Goal: Find specific page/section: Find specific page/section

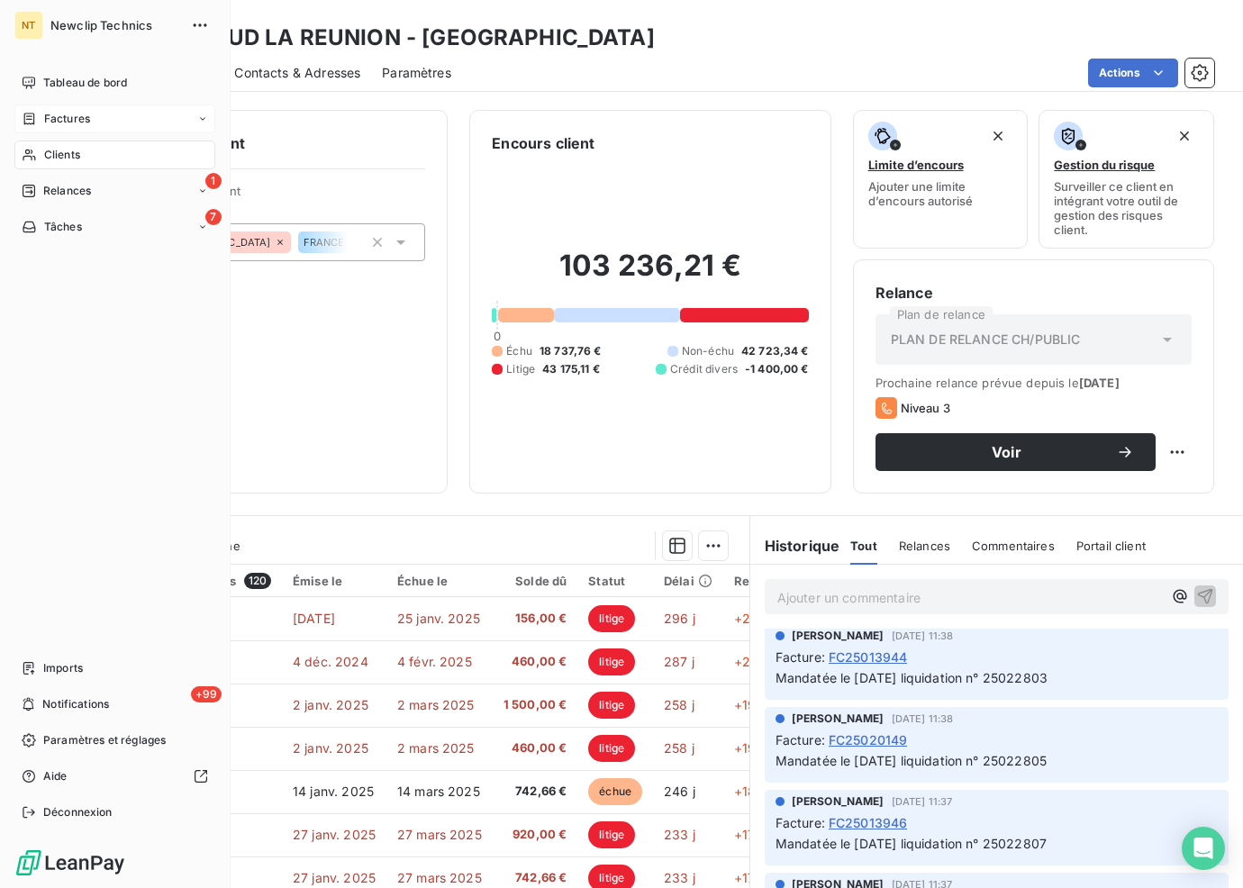
click at [62, 122] on span "Factures" at bounding box center [67, 119] width 46 height 16
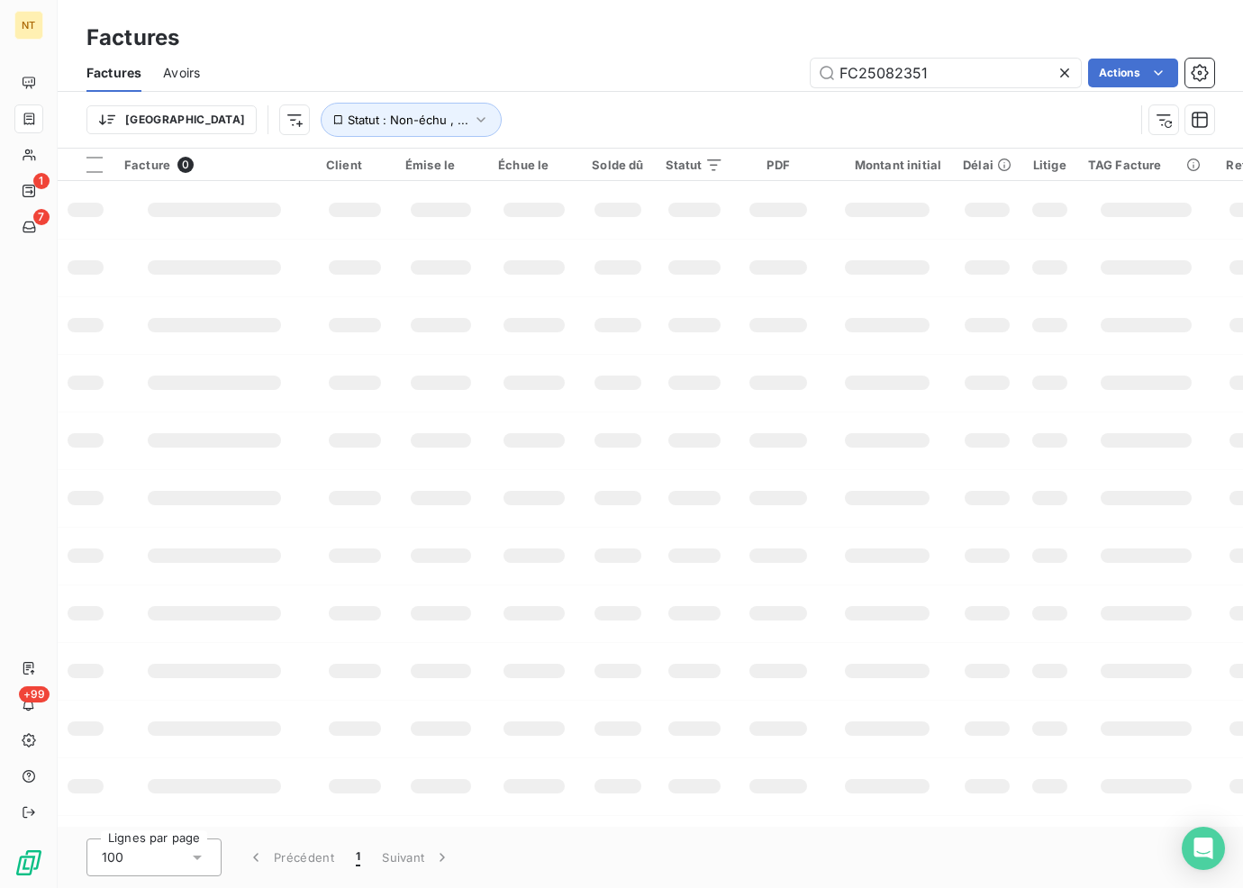
drag, startPoint x: 850, startPoint y: 73, endPoint x: 663, endPoint y: 59, distance: 187.8
click at [677, 60] on div "FC25082351 Actions" at bounding box center [718, 73] width 992 height 29
type input "FC25091927"
drag, startPoint x: 749, startPoint y: 104, endPoint x: 774, endPoint y: 86, distance: 31.0
click at [748, 104] on div "Trier Statut : Non-échu , ..." at bounding box center [609, 120] width 1047 height 34
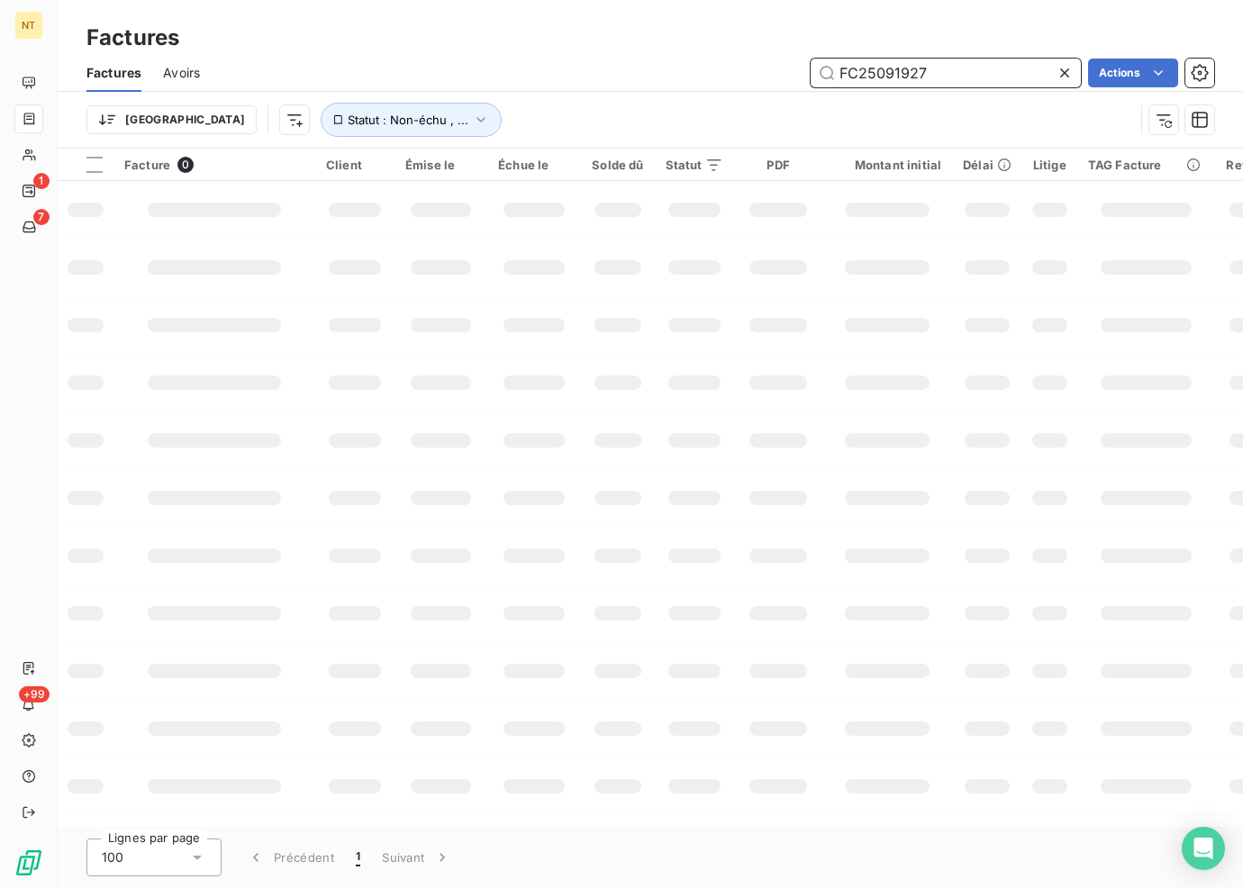
click at [919, 65] on input "FC25091927" at bounding box center [945, 73] width 270 height 29
click at [926, 72] on input "FC25091927" at bounding box center [945, 73] width 270 height 29
click at [1068, 72] on icon at bounding box center [1064, 73] width 18 height 18
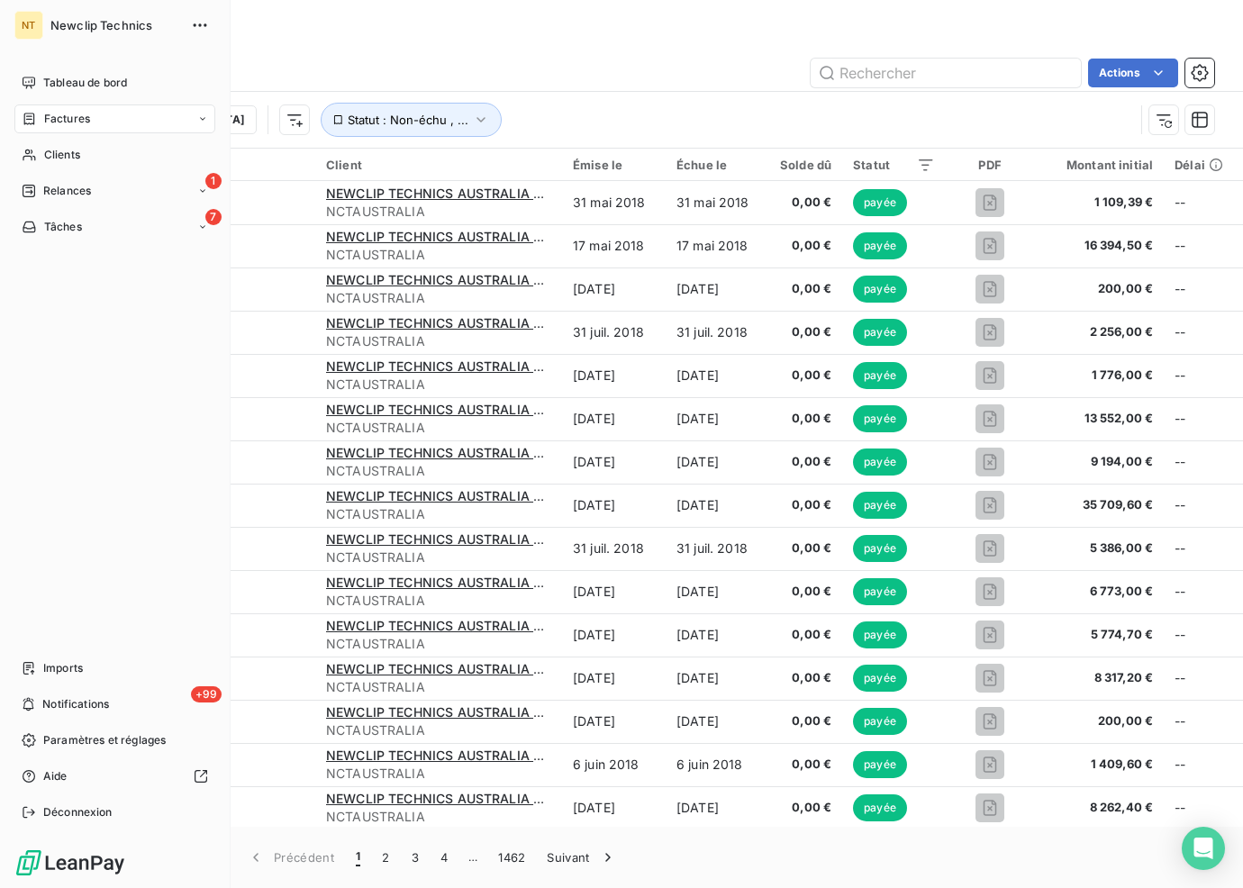
click at [47, 122] on span "Factures" at bounding box center [67, 119] width 46 height 16
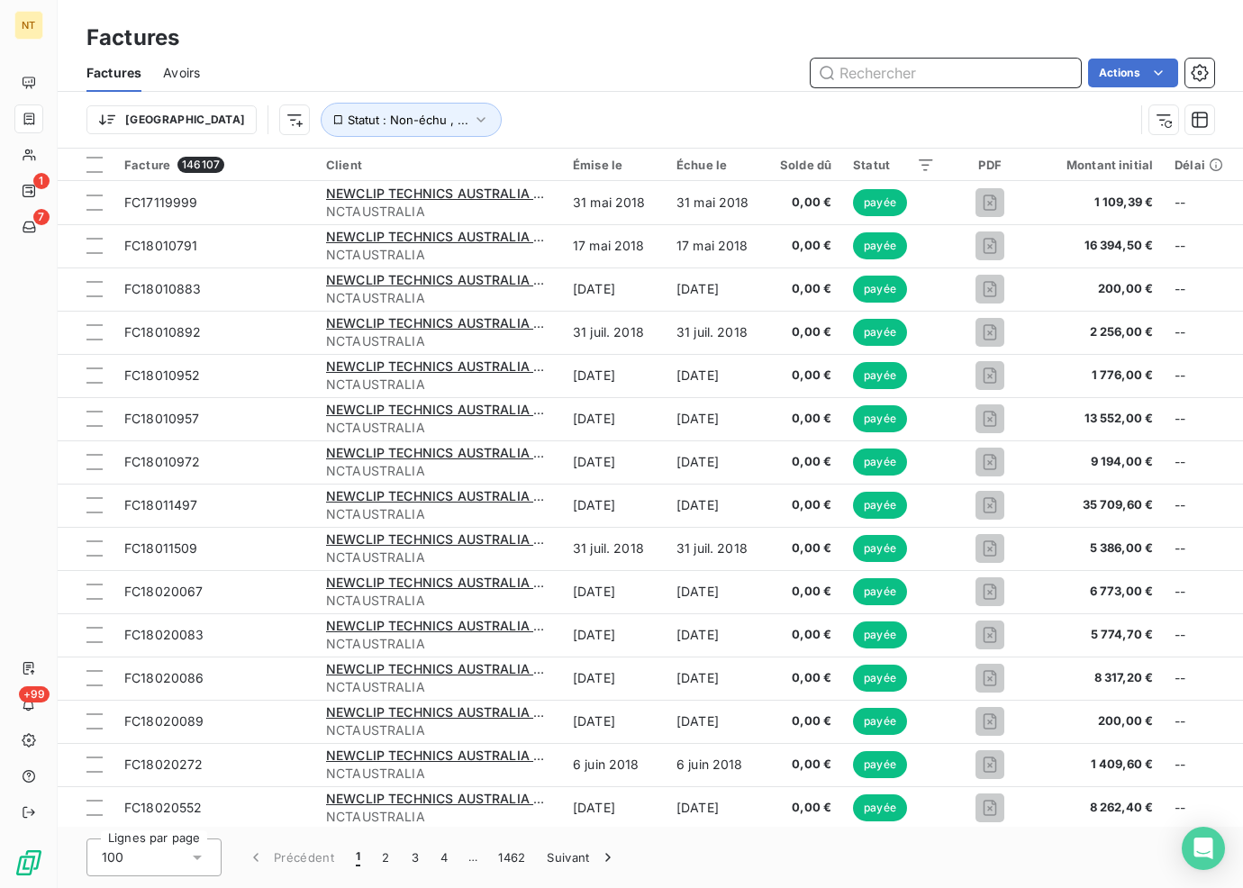
click at [956, 76] on input "text" at bounding box center [945, 73] width 270 height 29
paste input "FC25091927"
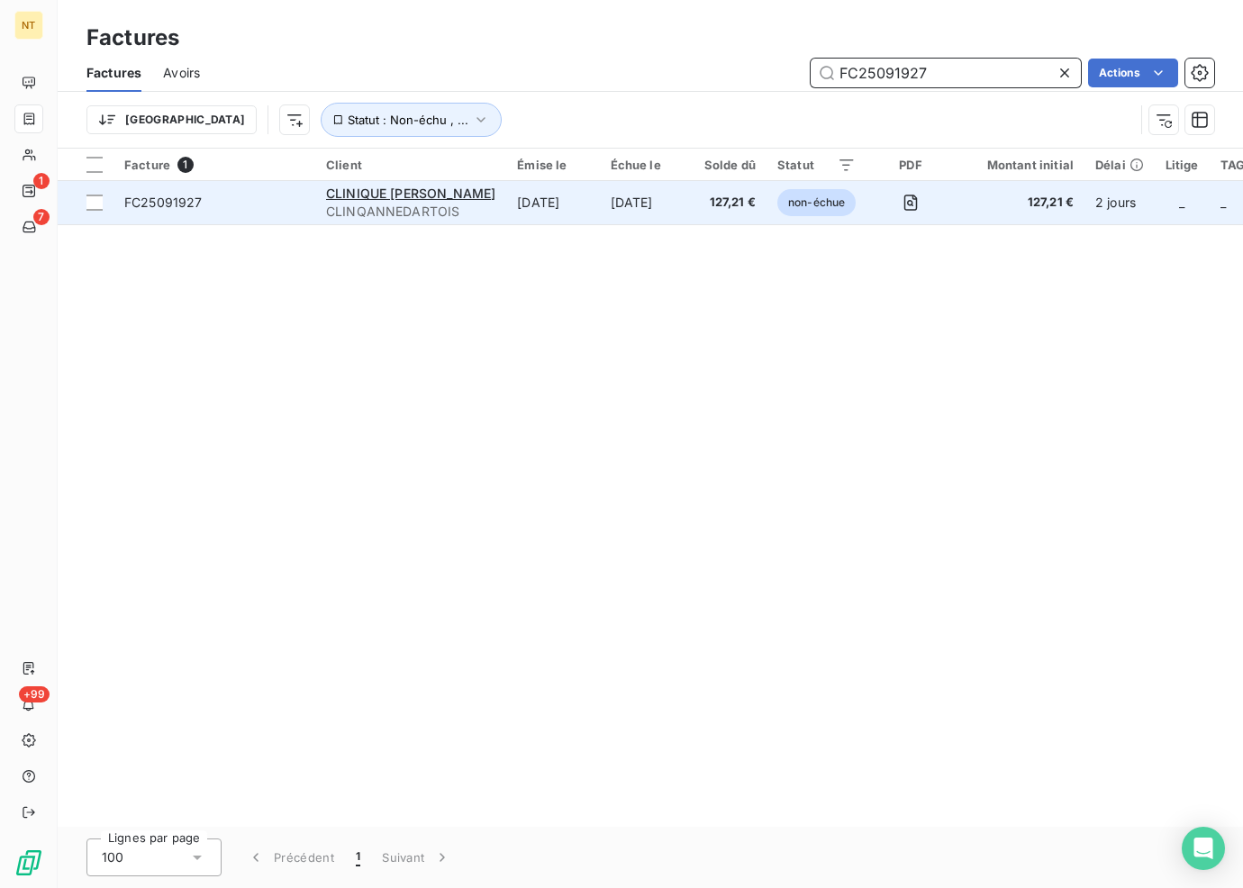
type input "FC25091927"
click at [635, 187] on td "[DATE]" at bounding box center [647, 202] width 94 height 43
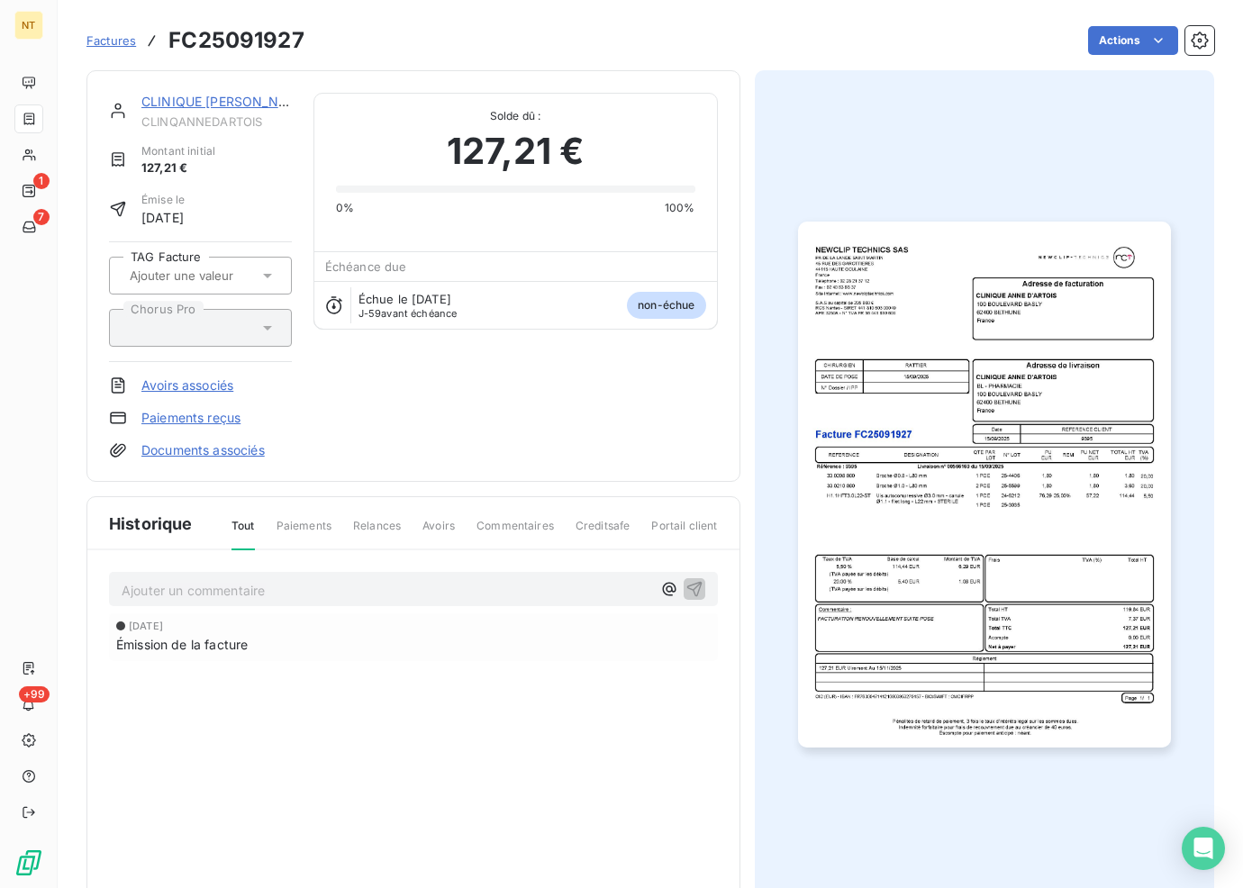
click at [326, 587] on p "Ajouter un commentaire ﻿" at bounding box center [387, 590] width 530 height 23
click at [425, 738] on div "Historique Tout Paiements Relances Avoirs Commentaires Creditsafe Portail clien…" at bounding box center [413, 705] width 652 height 417
click at [688, 585] on icon "button" at bounding box center [693, 588] width 15 height 15
